Goal: Task Accomplishment & Management: Manage account settings

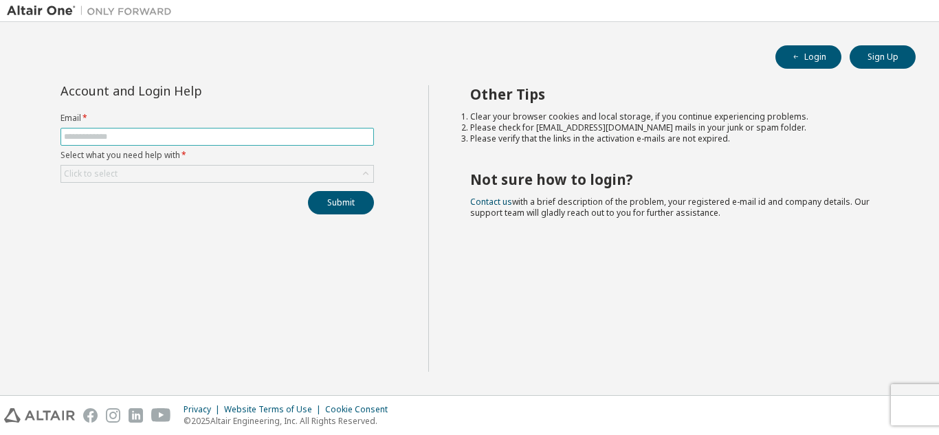
click at [257, 129] on span at bounding box center [216, 137] width 313 height 18
click at [254, 135] on input "text" at bounding box center [217, 136] width 307 height 11
type input "**********"
click at [216, 169] on div "Click to select" at bounding box center [217, 174] width 312 height 16
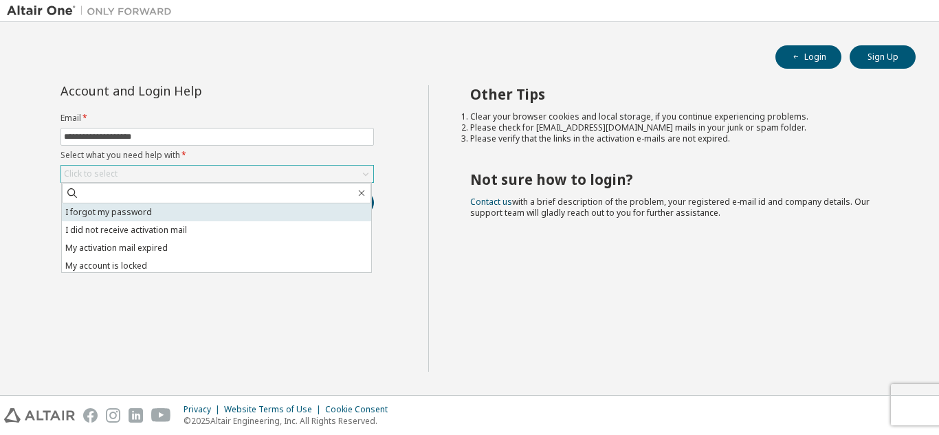
click at [190, 212] on li "I forgot my password" at bounding box center [216, 212] width 309 height 18
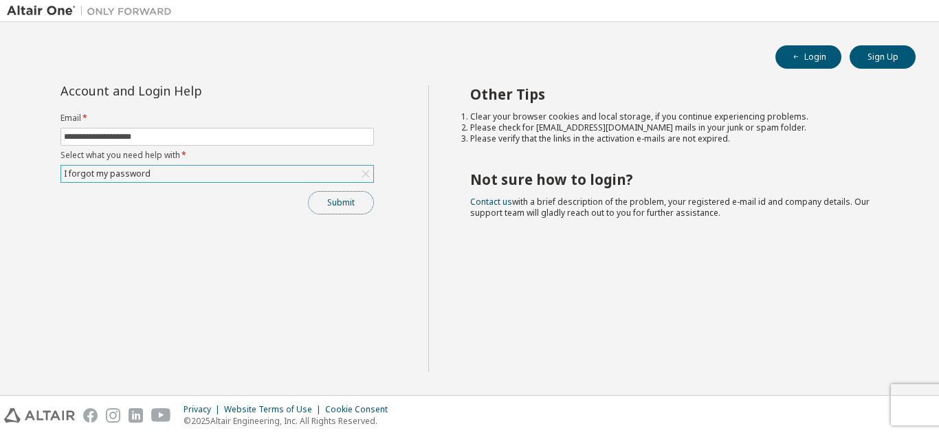
click at [338, 195] on button "Submit" at bounding box center [341, 202] width 66 height 23
click at [820, 45] on button "Login" at bounding box center [808, 56] width 66 height 23
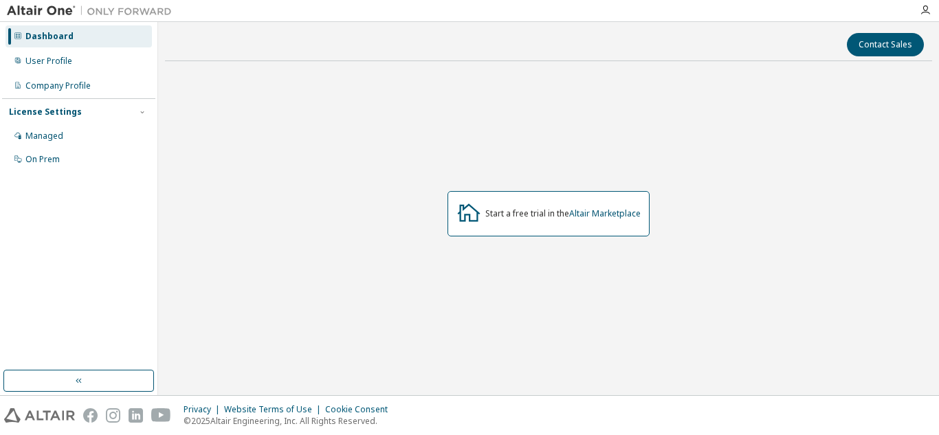
click at [931, 10] on div at bounding box center [924, 10] width 27 height 11
click at [926, 10] on icon "button" at bounding box center [925, 10] width 11 height 11
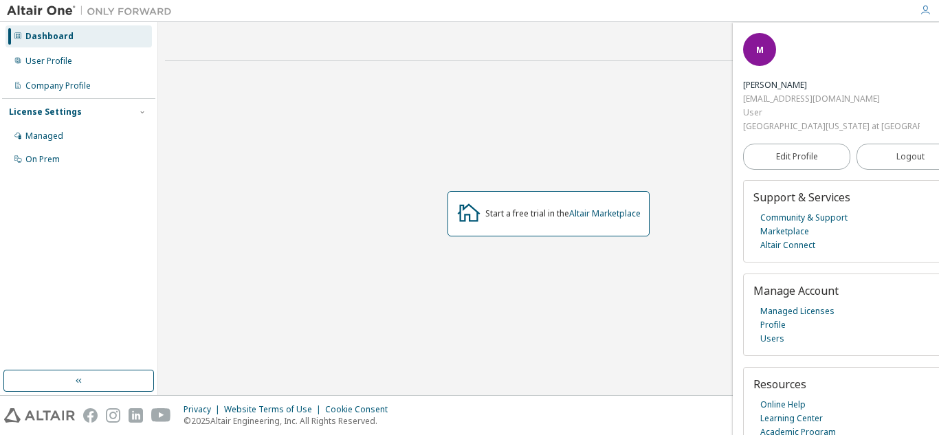
click at [562, 335] on div "Start a free trial in the Altair Marketplace" at bounding box center [548, 213] width 767 height 282
click at [70, 134] on div "Managed" at bounding box center [78, 136] width 146 height 22
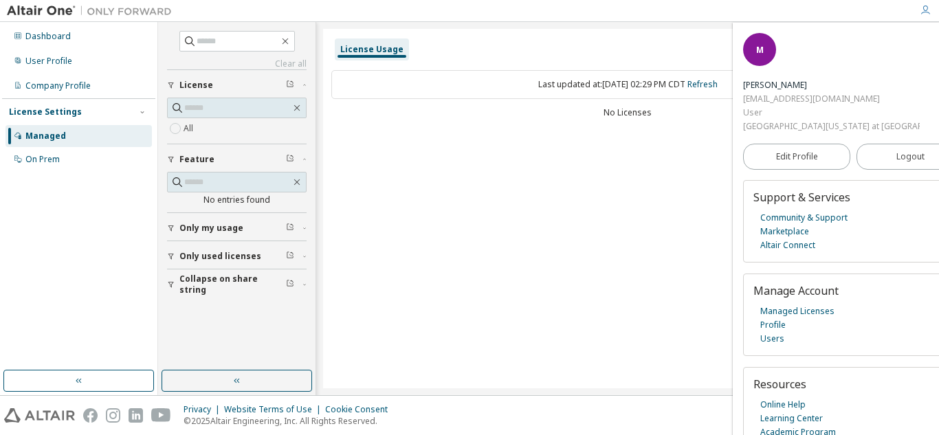
click at [533, 57] on div "License Usage" at bounding box center [627, 49] width 592 height 25
click at [938, 41] on icon "button" at bounding box center [955, 42] width 8 height 8
